Goal: Information Seeking & Learning: Learn about a topic

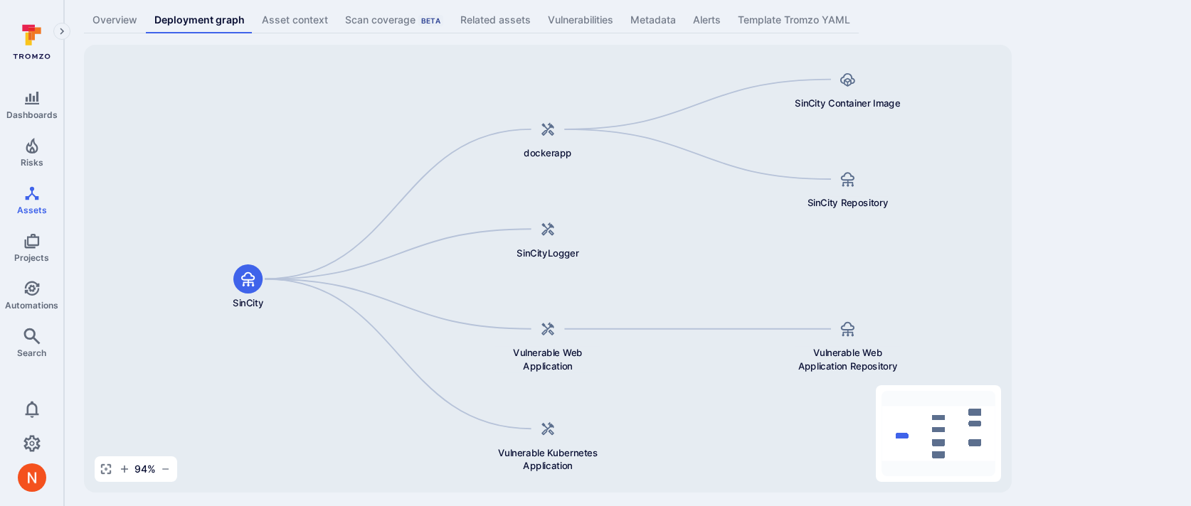
scroll to position [87, 0]
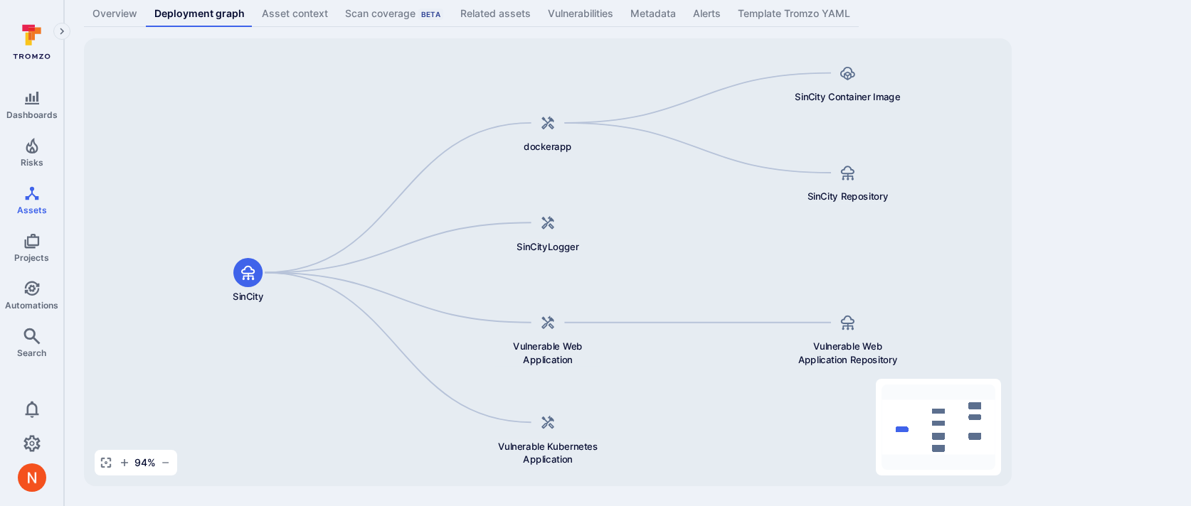
click at [1058, 195] on div "Tromzo-Vulnerable-Code/SinCity ... Show more Type: Code repository Overview Dep…" at bounding box center [627, 210] width 1127 height 594
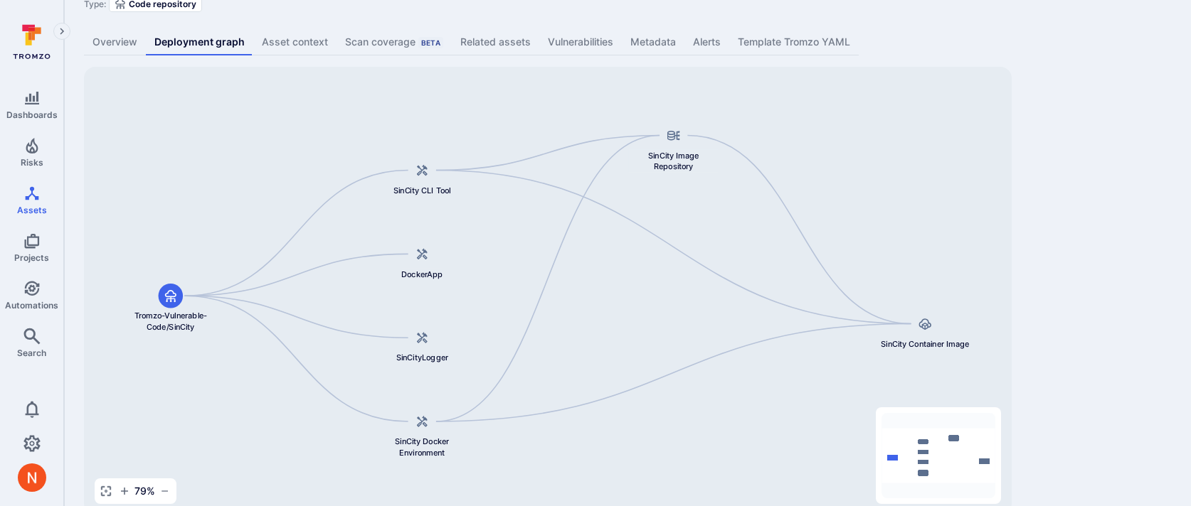
scroll to position [87, 0]
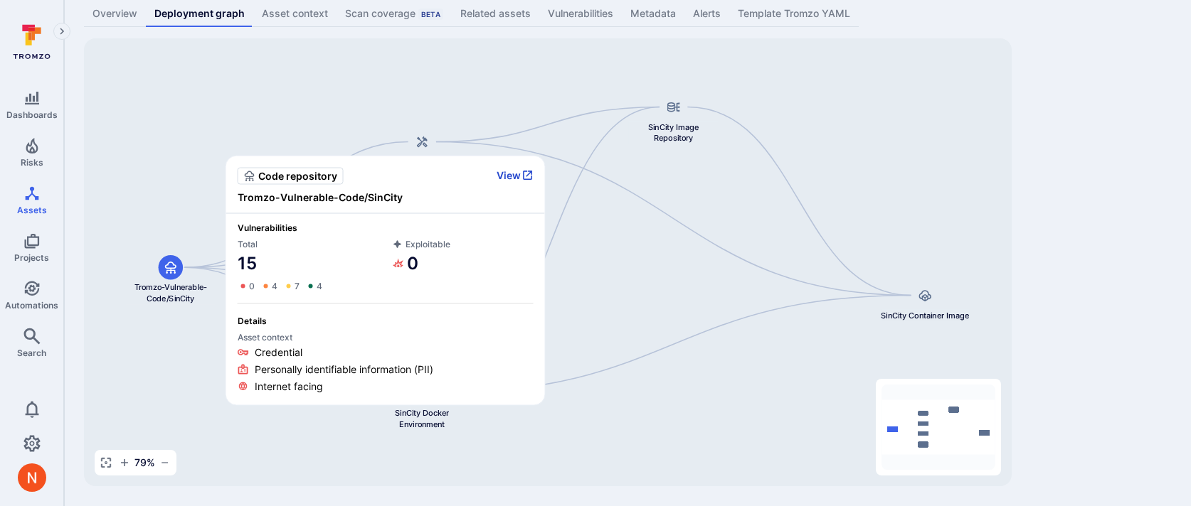
click at [511, 177] on button "View" at bounding box center [514, 175] width 37 height 13
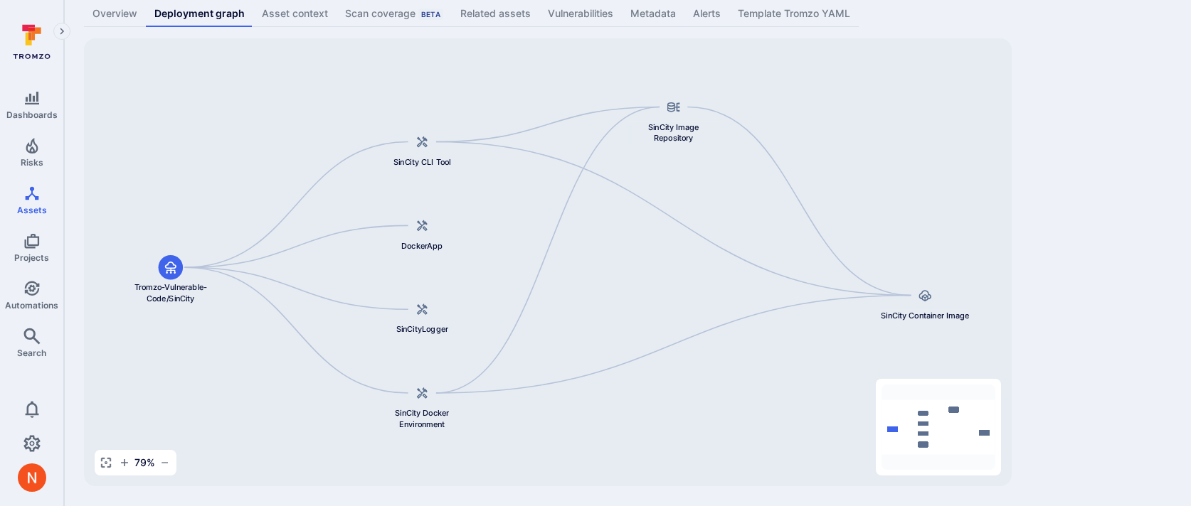
click at [1129, 321] on div "Tromzo-Vulnerable-Code/SinCity ... Show more Type: Code repository Overview Dep…" at bounding box center [627, 210] width 1127 height 594
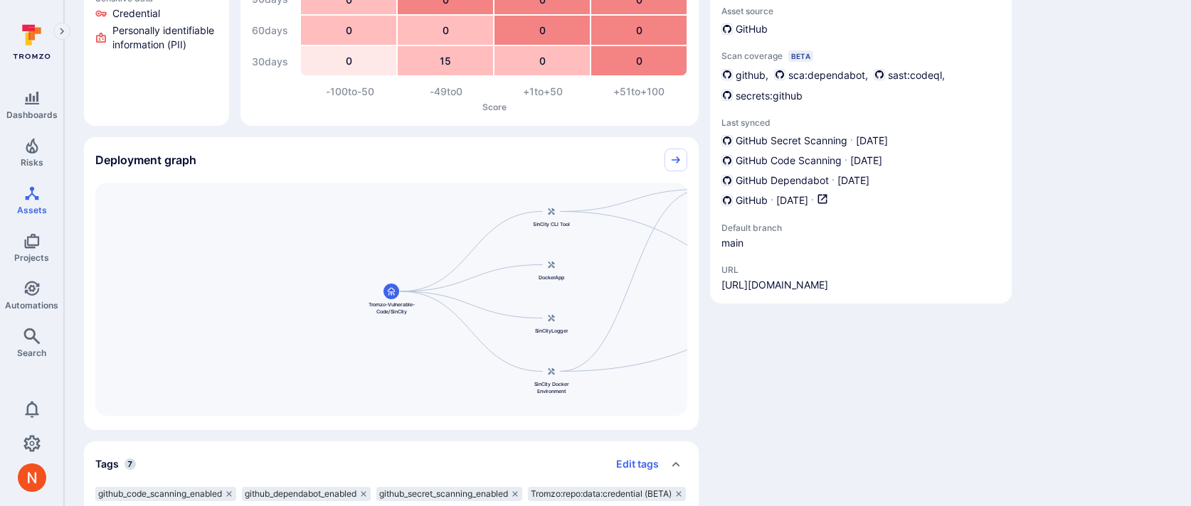
scroll to position [234, 0]
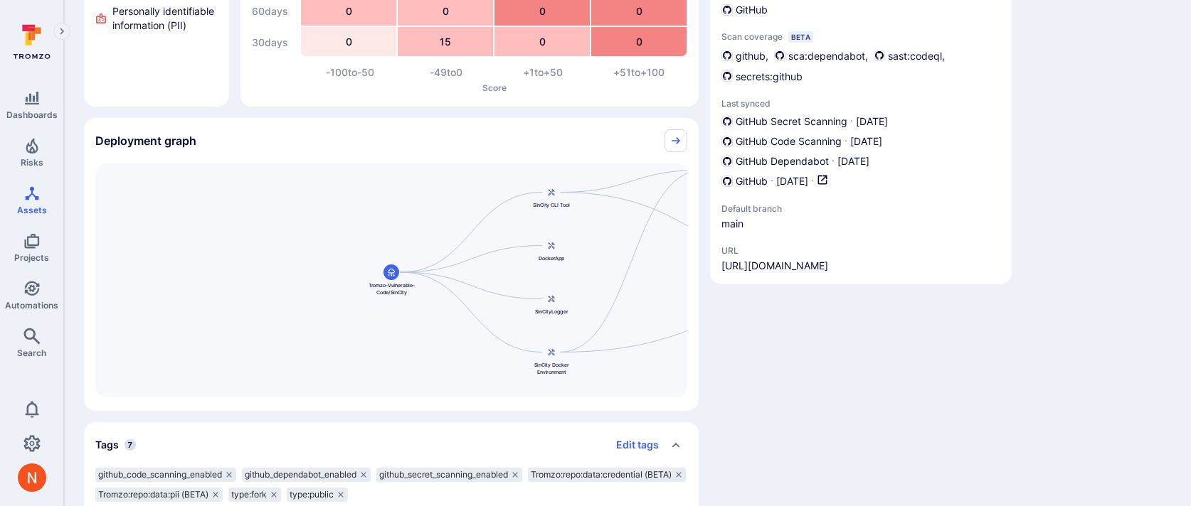
click at [823, 252] on span "URL" at bounding box center [774, 250] width 107 height 11
click at [822, 262] on link "https://github.com/Tromzo-Vulnerable-Code/SinCity" at bounding box center [774, 266] width 107 height 14
